Goal: Task Accomplishment & Management: Manage account settings

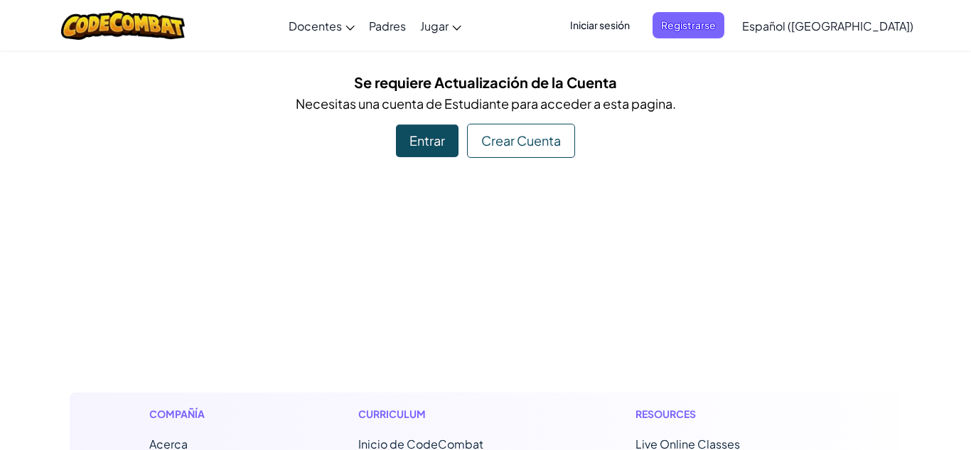
click at [629, 28] on span "Iniciar sesión" at bounding box center [600, 25] width 77 height 26
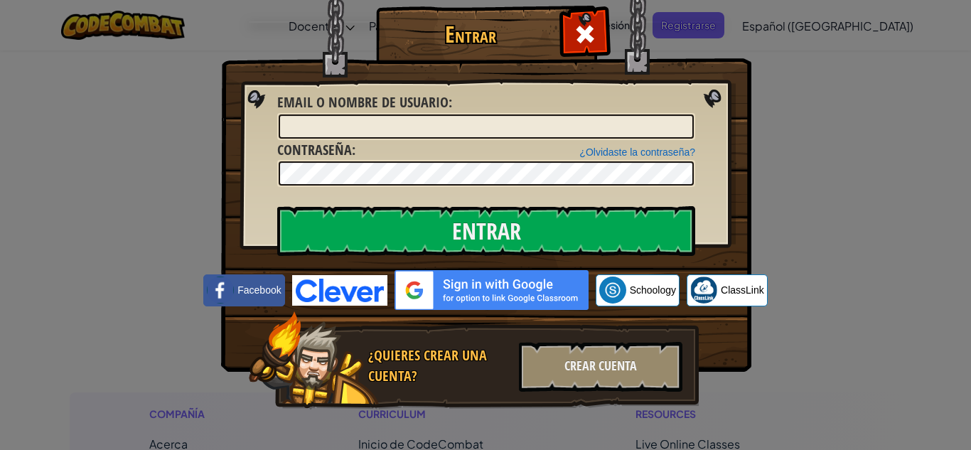
click at [477, 284] on img at bounding box center [492, 290] width 194 height 40
click at [477, 301] on img at bounding box center [492, 290] width 194 height 40
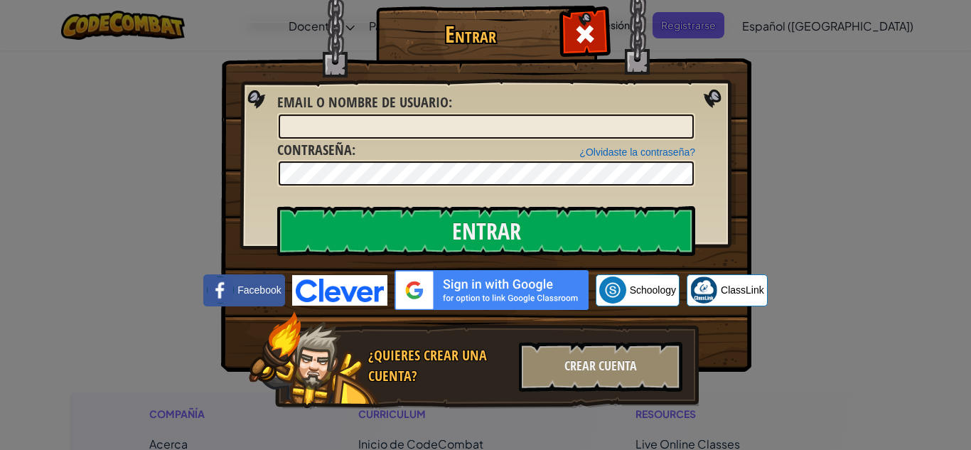
click at [584, 292] on img at bounding box center [492, 290] width 194 height 40
click at [461, 321] on div "¿Quieres crear una cuenta? Crear Cuenta" at bounding box center [474, 360] width 450 height 99
click at [459, 307] on img at bounding box center [492, 290] width 194 height 40
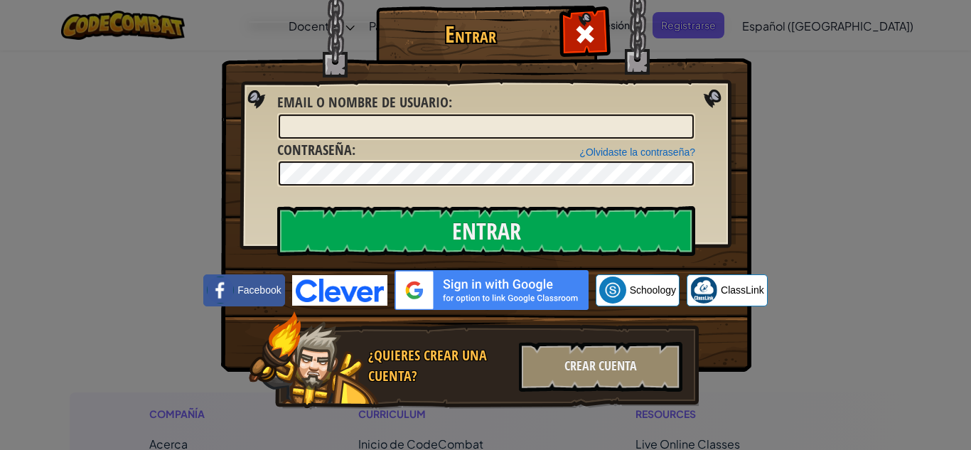
click at [456, 300] on img at bounding box center [492, 290] width 194 height 40
click at [415, 282] on img at bounding box center [492, 290] width 194 height 40
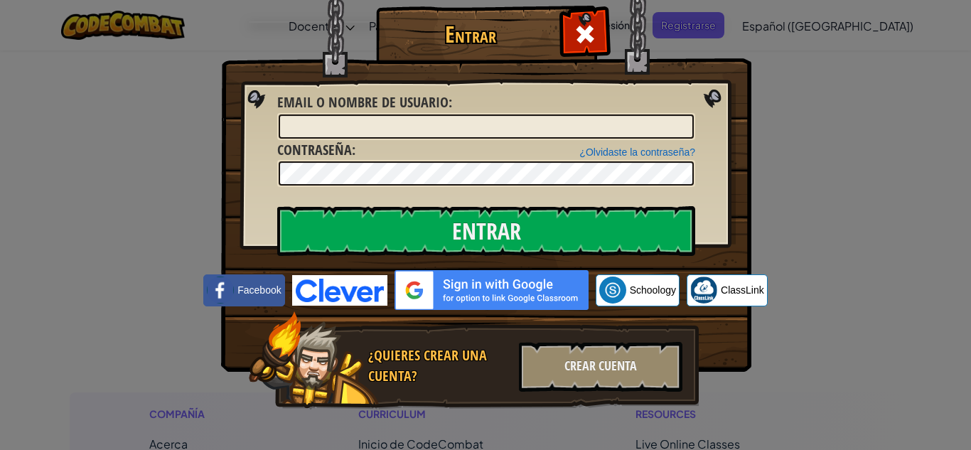
click at [415, 282] on img at bounding box center [492, 290] width 194 height 40
click at [417, 285] on img at bounding box center [492, 290] width 194 height 40
click at [545, 292] on img at bounding box center [492, 290] width 194 height 40
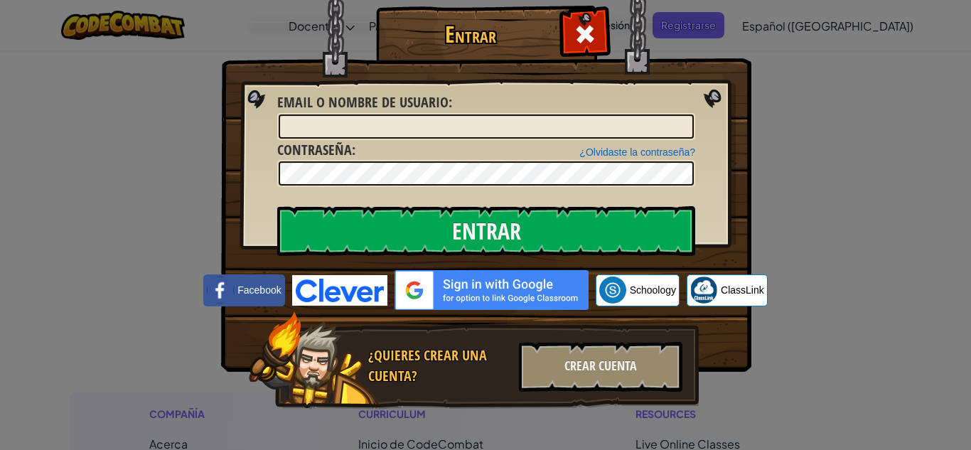
click at [545, 292] on img at bounding box center [492, 290] width 194 height 40
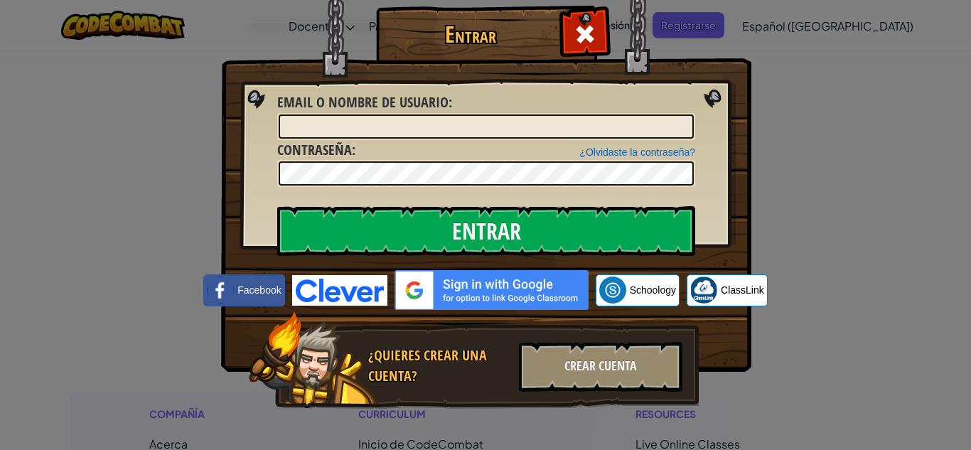
click at [545, 292] on img at bounding box center [492, 290] width 194 height 40
click at [530, 126] on input "Email o Nombre de usuario :" at bounding box center [486, 126] width 415 height 24
type input "vivianuni1@"
